Goal: Check status

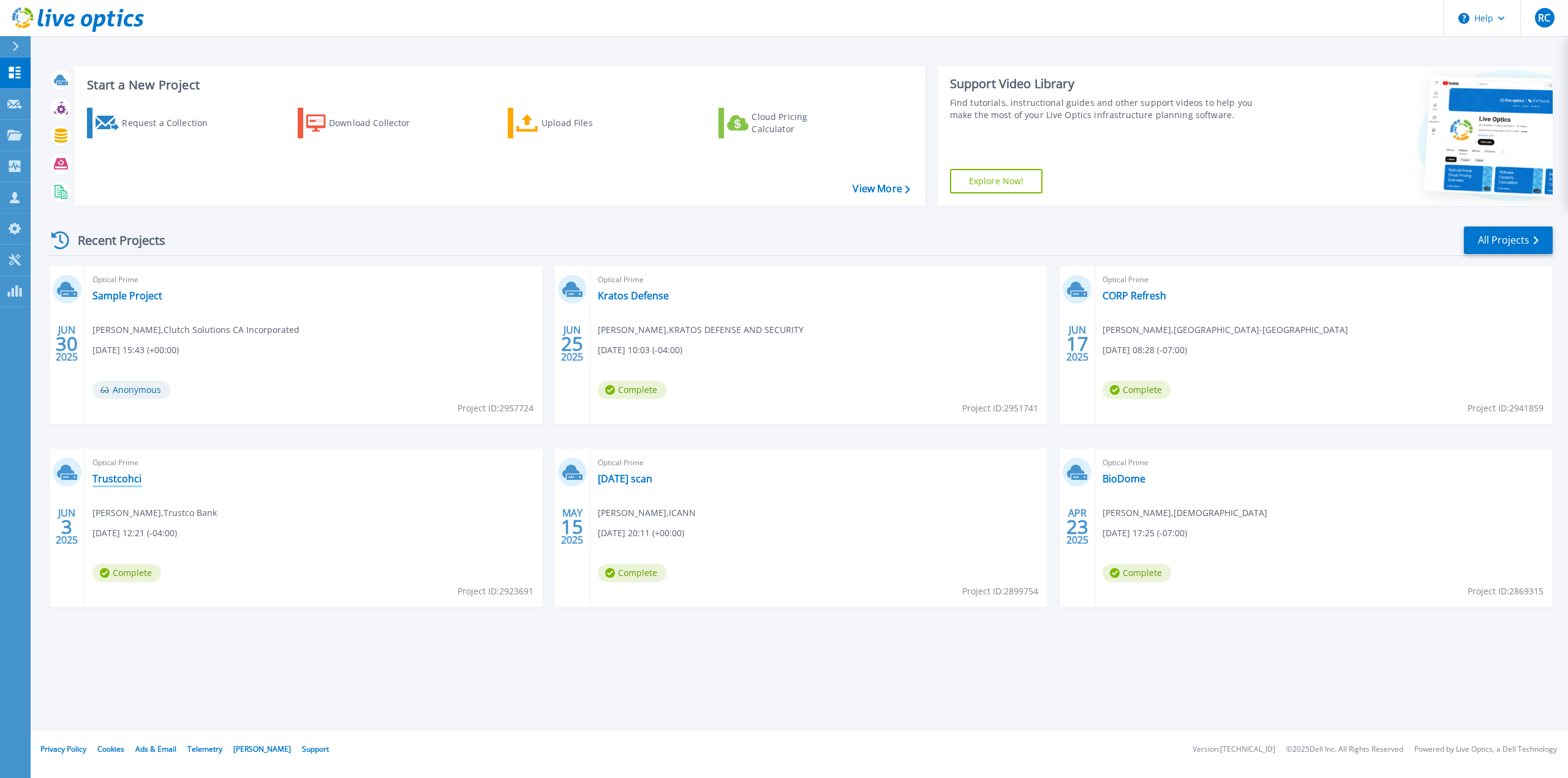
click at [122, 485] on link "Trustcohci" at bounding box center [117, 479] width 49 height 12
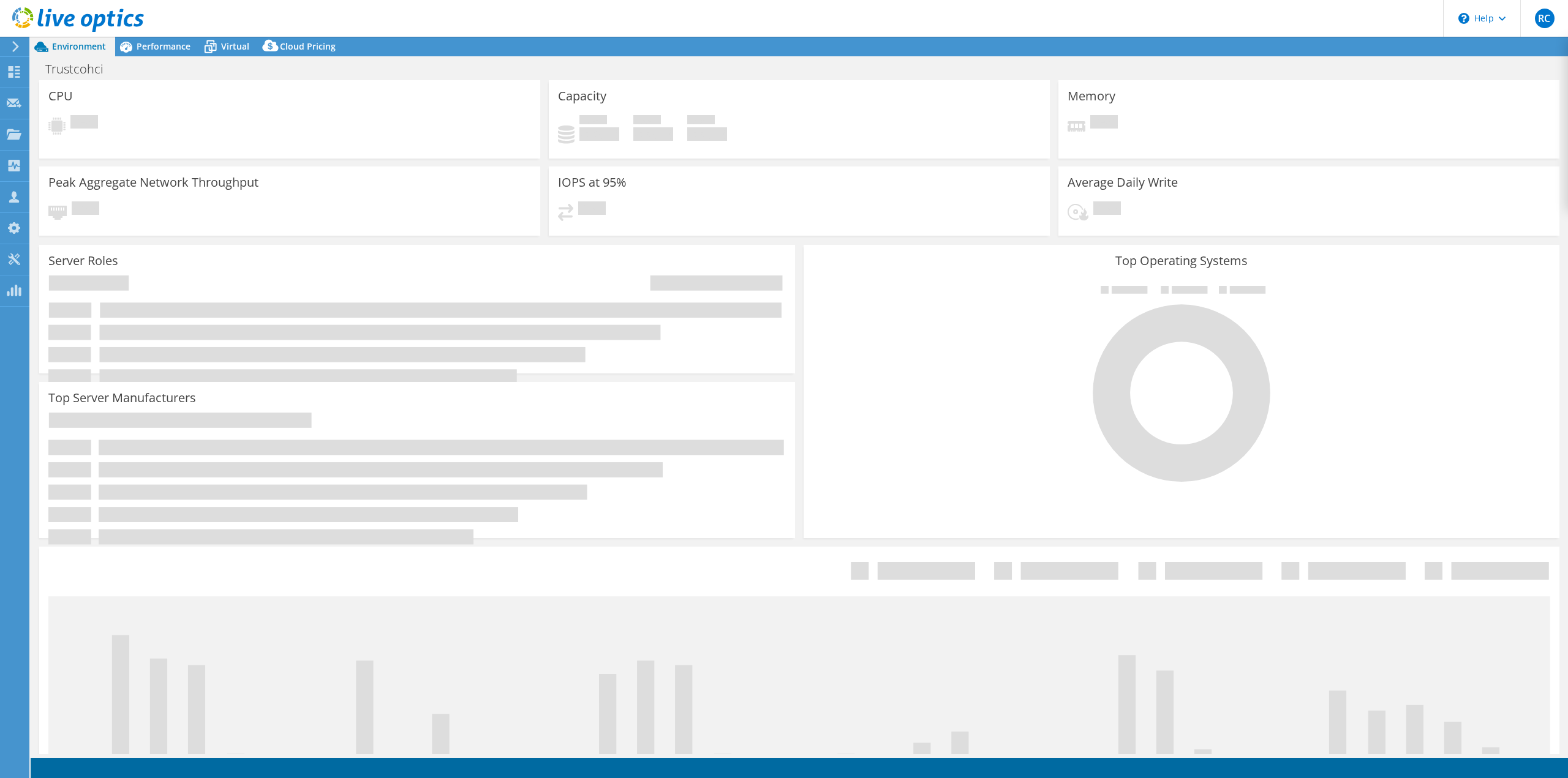
select select "USD"
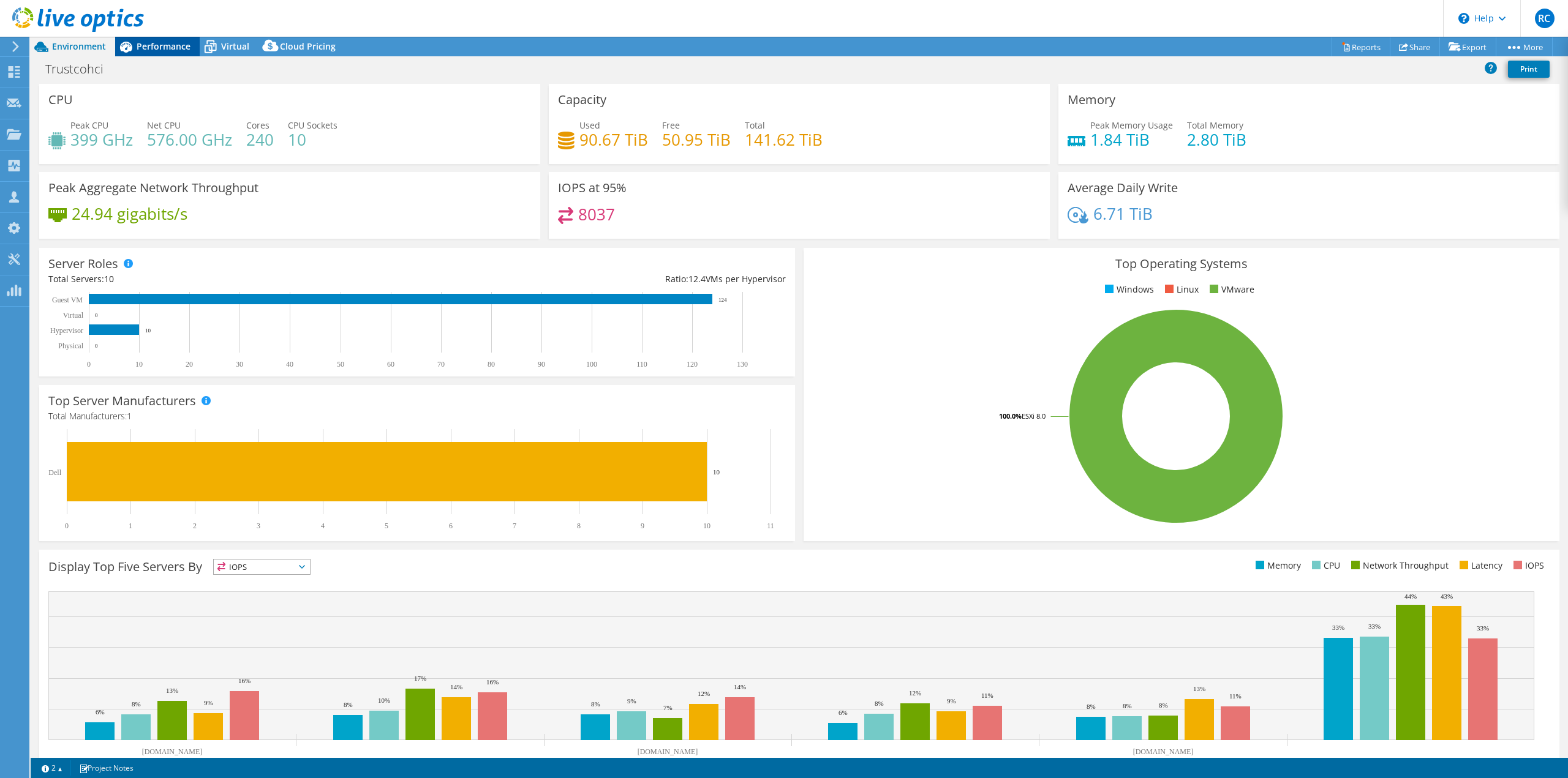
click at [183, 48] on span "Performance" at bounding box center [163, 46] width 54 height 12
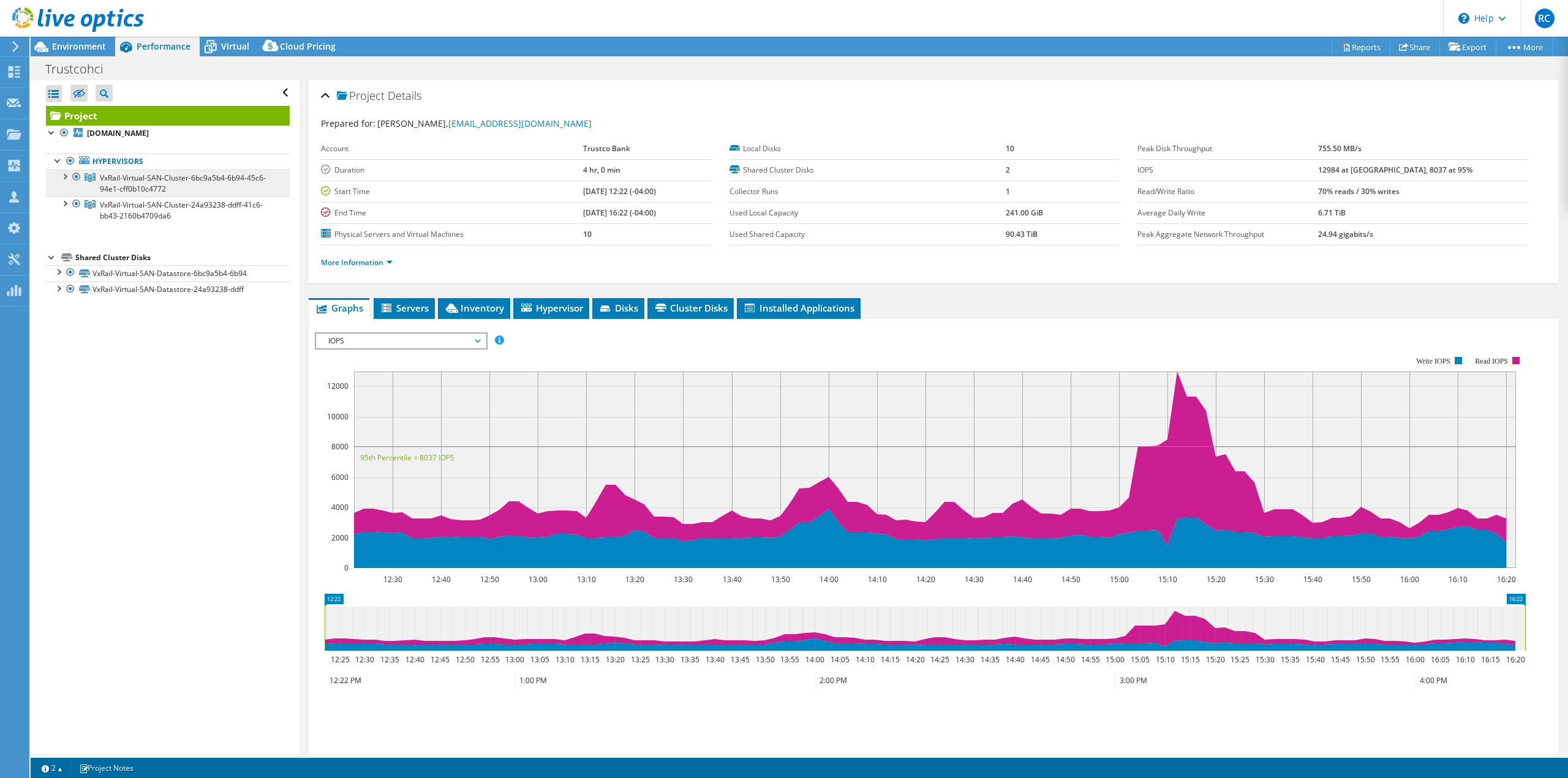
click at [153, 179] on span "VxRail-Virtual-SAN-Cluster-6bc9a5b4-6b94-45c6-94e1-cff0b10c4772" at bounding box center [183, 183] width 166 height 21
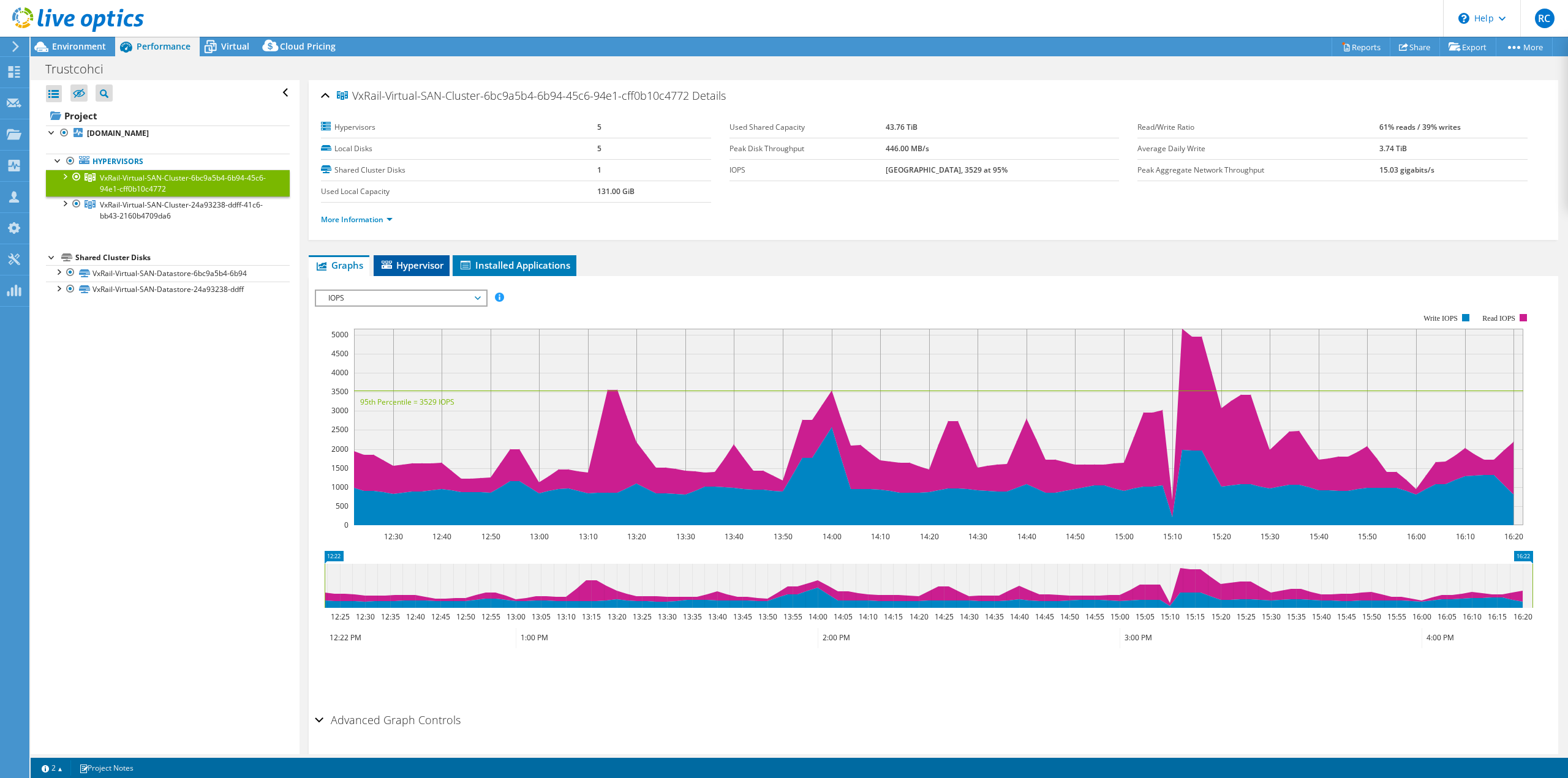
click at [441, 263] on span "Hypervisor" at bounding box center [412, 265] width 64 height 12
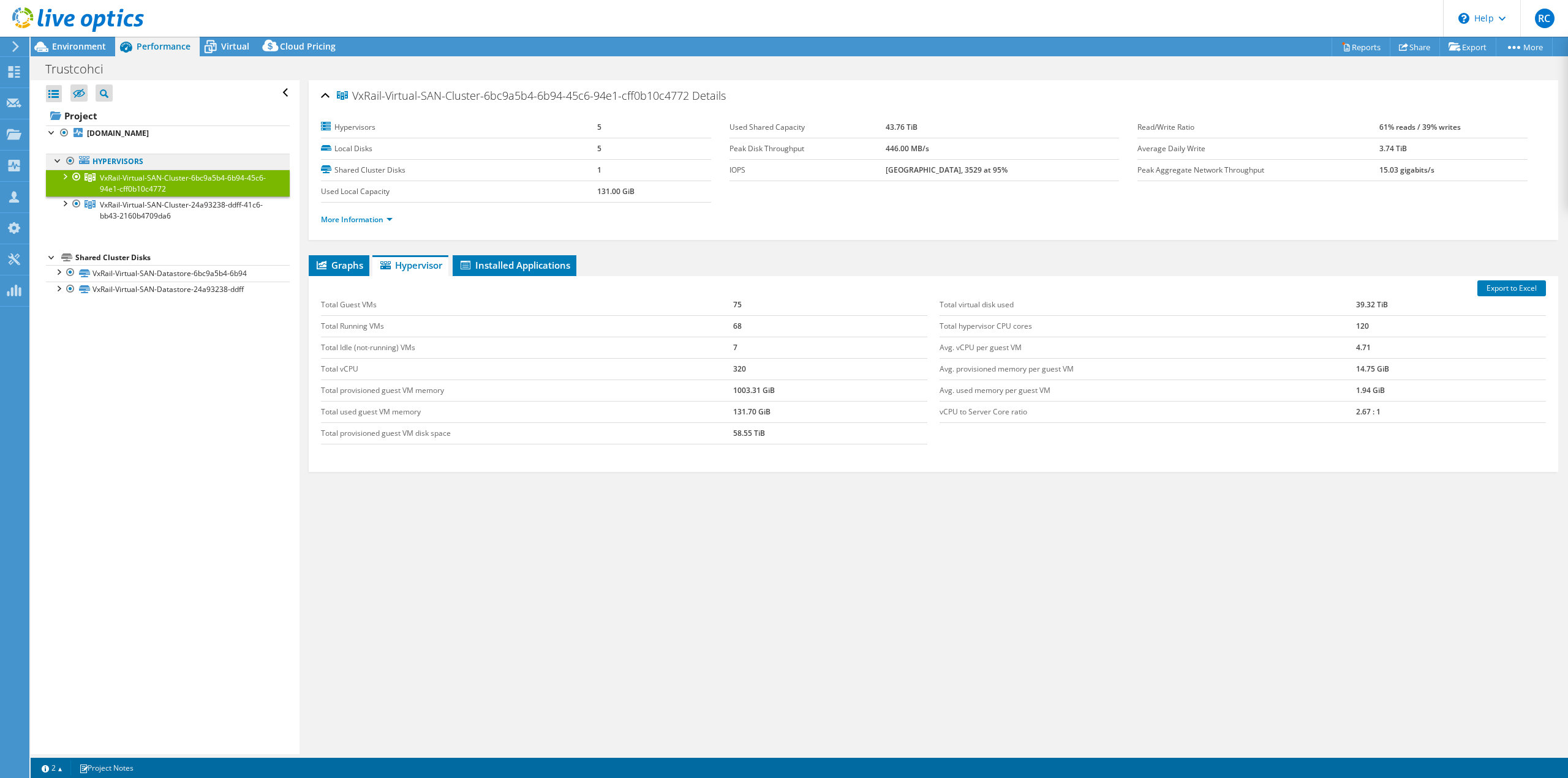
click at [113, 156] on link "Hypervisors" at bounding box center [167, 161] width 244 height 16
click at [153, 127] on link "vxsar2.trustcobank.com" at bounding box center [167, 133] width 244 height 16
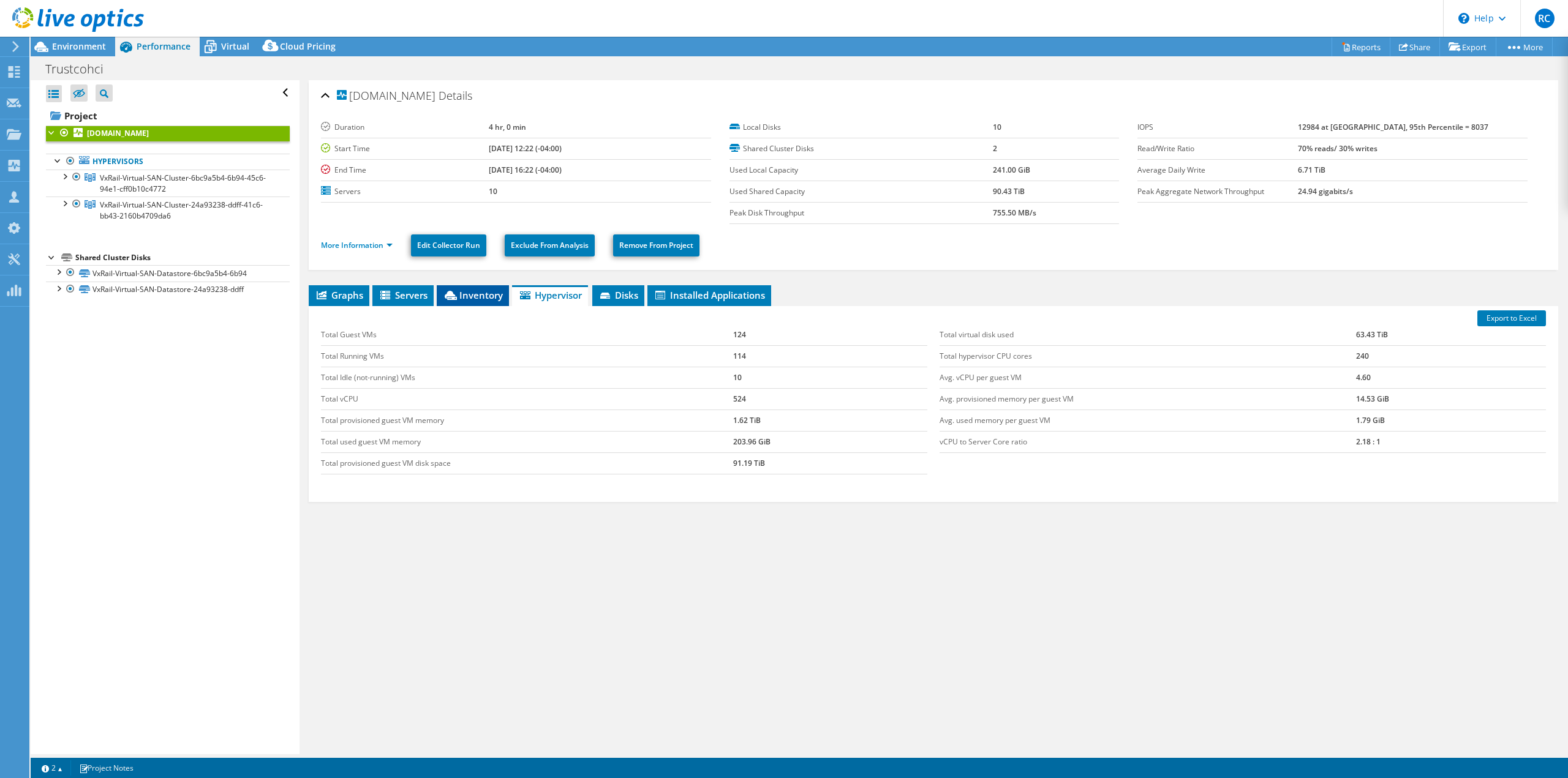
click at [440, 287] on li "Inventory" at bounding box center [473, 295] width 72 height 21
